Goal: Check status: Check status

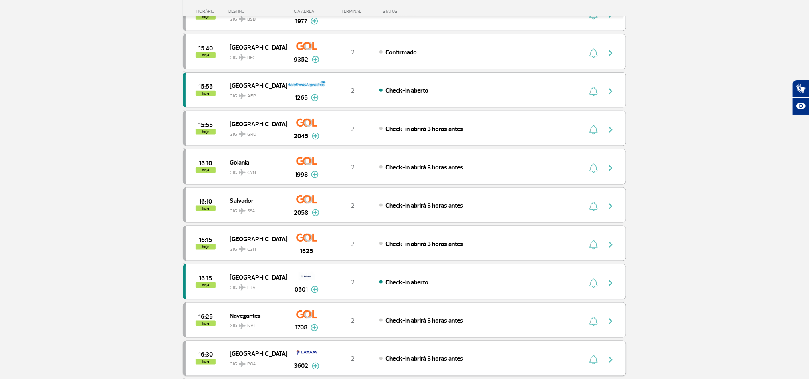
scroll to position [714, 0]
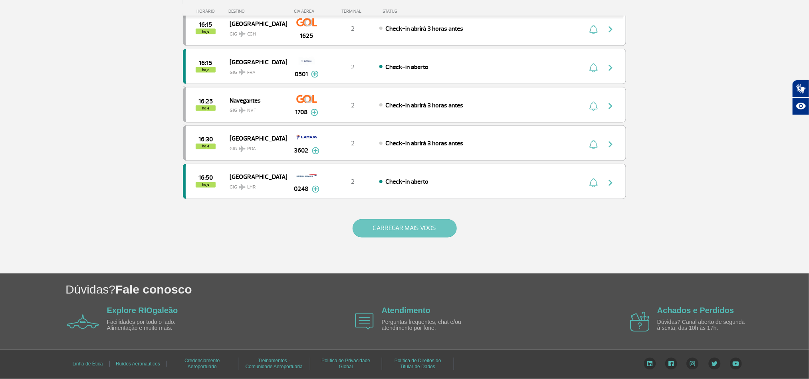
click at [379, 223] on button "CARREGAR MAIS VOOS" at bounding box center [405, 228] width 104 height 18
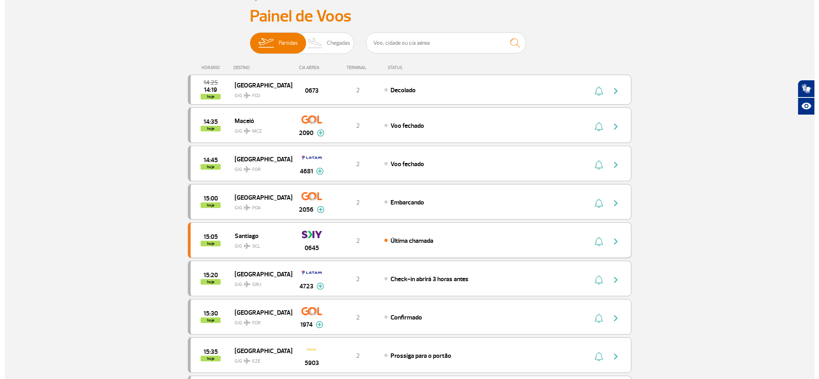
scroll to position [0, 0]
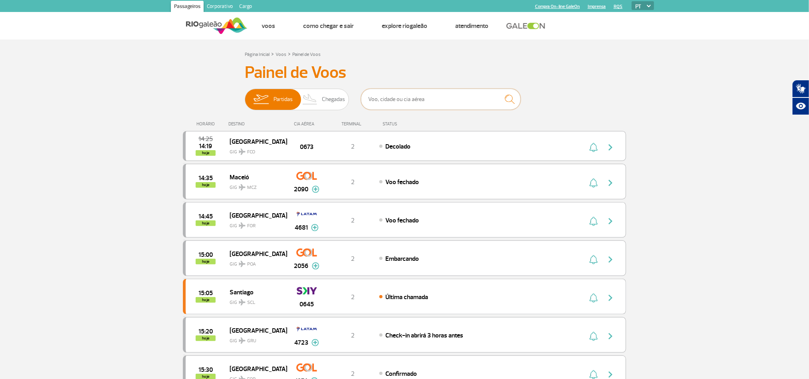
click at [388, 96] on input "text" at bounding box center [441, 99] width 160 height 21
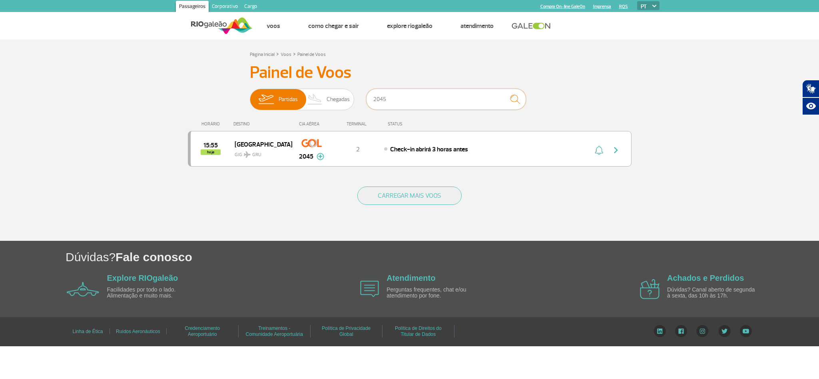
type input "2045"
click at [516, 100] on img "submit" at bounding box center [514, 99] width 17 height 16
click at [616, 147] on img "button" at bounding box center [616, 150] width 10 height 10
